Goal: Task Accomplishment & Management: Complete application form

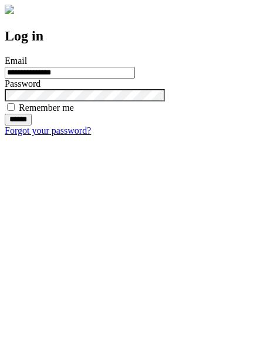
type input "**********"
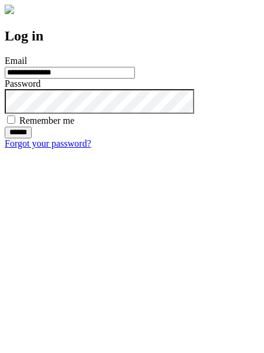
click at [32, 138] on input "******" at bounding box center [18, 133] width 27 height 12
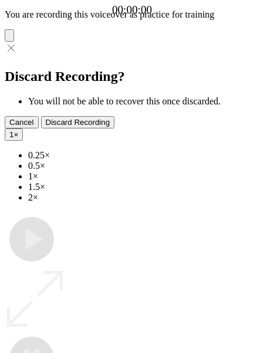
type input "**********"
